Goal: Communication & Community: Ask a question

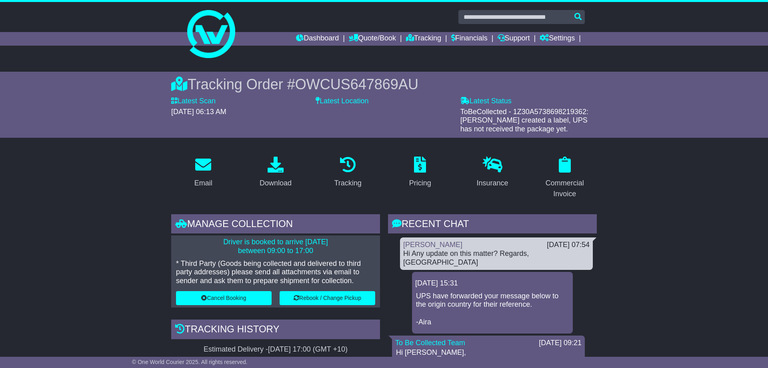
scroll to position [122, 0]
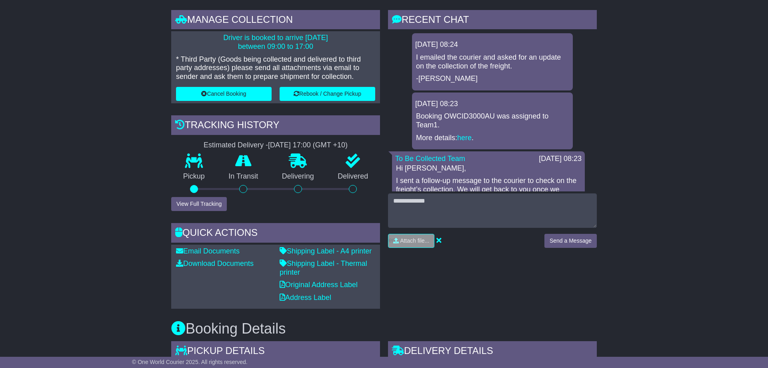
scroll to position [122, 0]
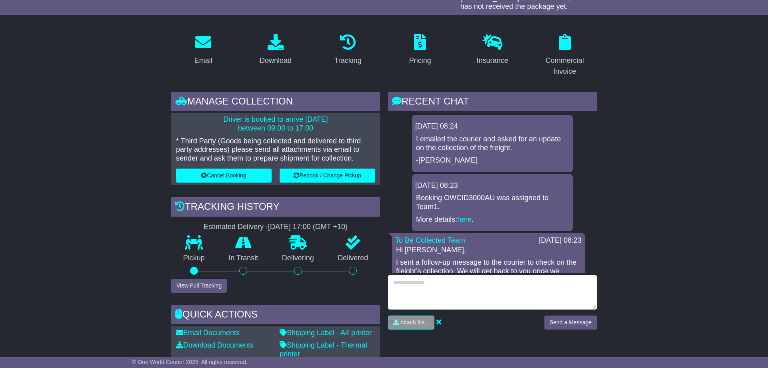
click at [412, 286] on textarea at bounding box center [492, 292] width 209 height 34
type textarea "**********"
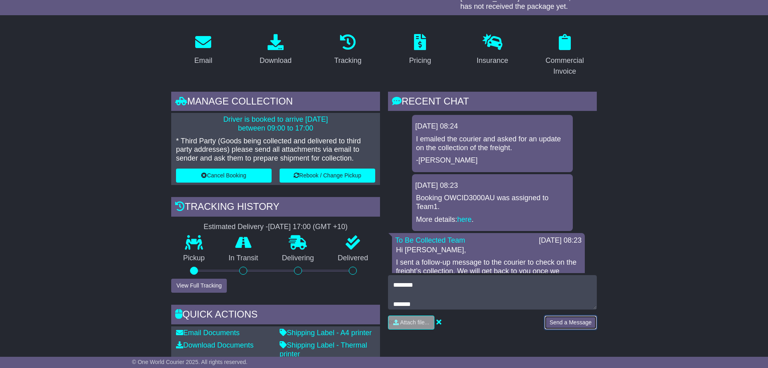
click at [569, 322] on button "Send a Message" at bounding box center [571, 322] width 52 height 14
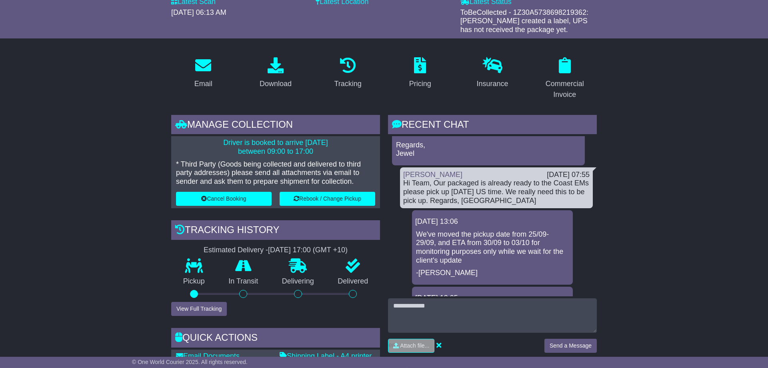
scroll to position [204, 0]
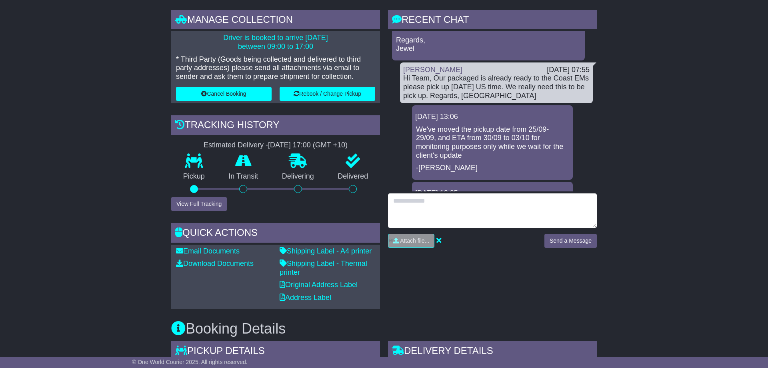
click at [425, 202] on textarea at bounding box center [492, 210] width 209 height 34
type textarea "**********"
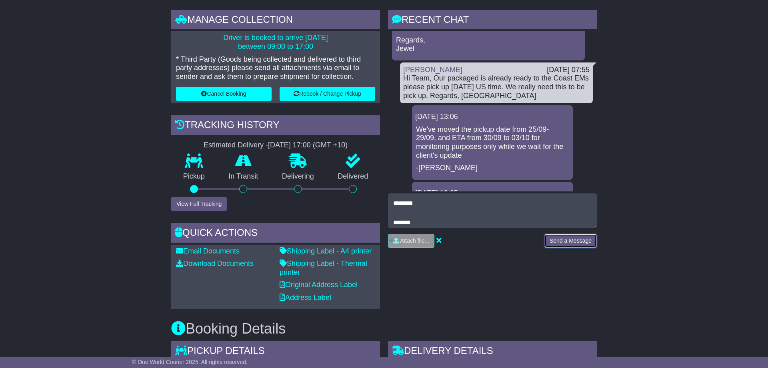
drag, startPoint x: 557, startPoint y: 240, endPoint x: 573, endPoint y: 252, distance: 20.5
click at [557, 240] on button "Send a Message" at bounding box center [571, 241] width 52 height 14
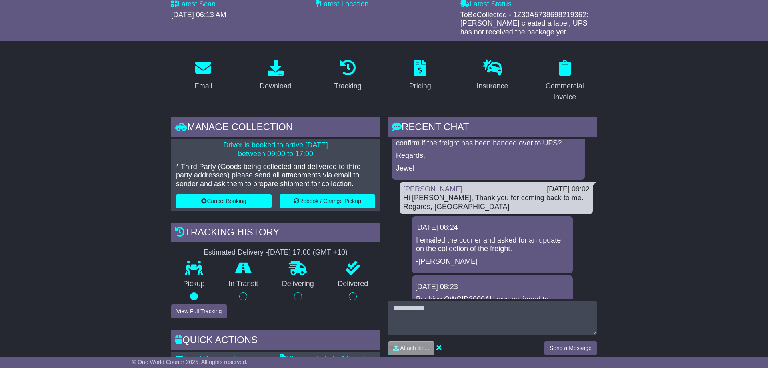
scroll to position [122, 0]
